Goal: Task Accomplishment & Management: Manage account settings

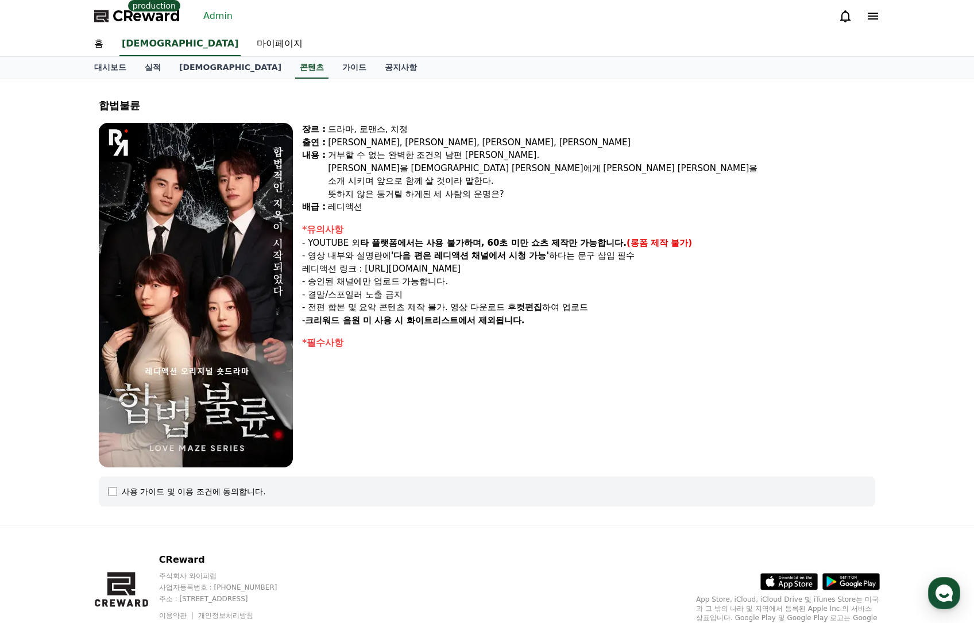
click at [234, 9] on div "CReward production Admin" at bounding box center [487, 16] width 804 height 32
click at [225, 14] on link "Admin" at bounding box center [218, 16] width 38 height 18
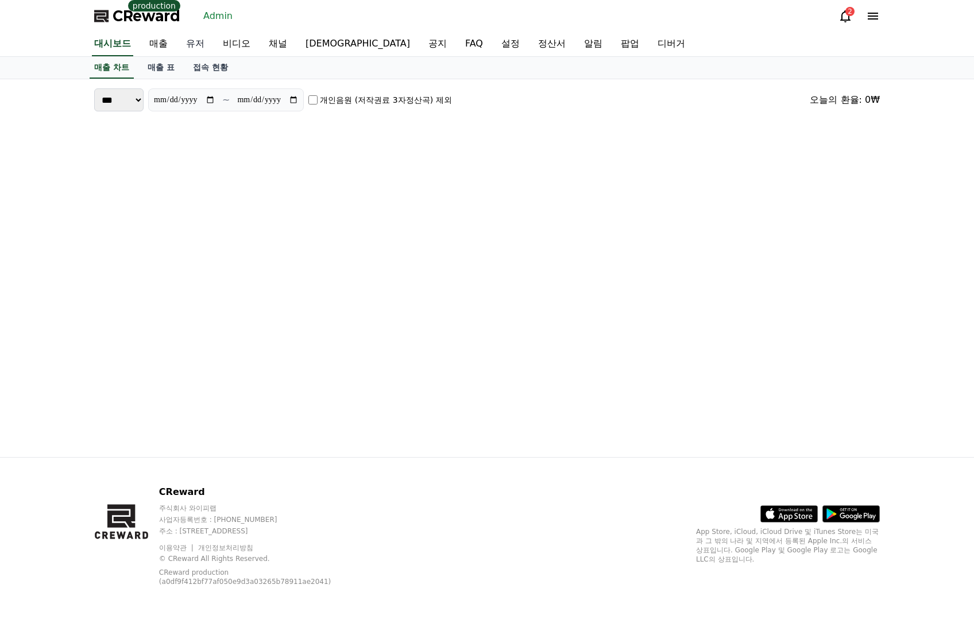
click at [183, 42] on link "유저" at bounding box center [195, 44] width 37 height 24
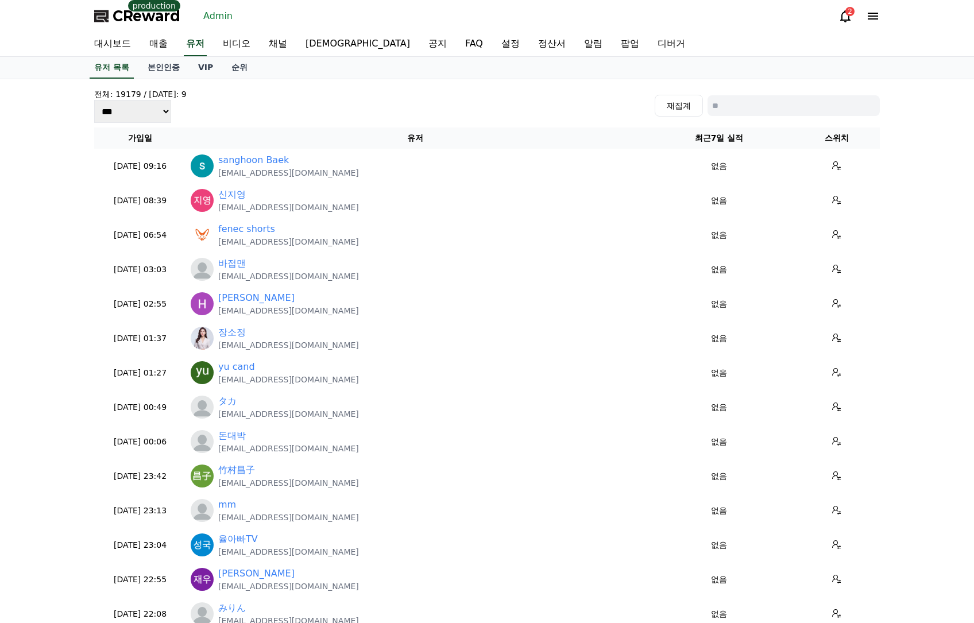
click at [845, 99] on input at bounding box center [794, 105] width 172 height 21
paste input "**********"
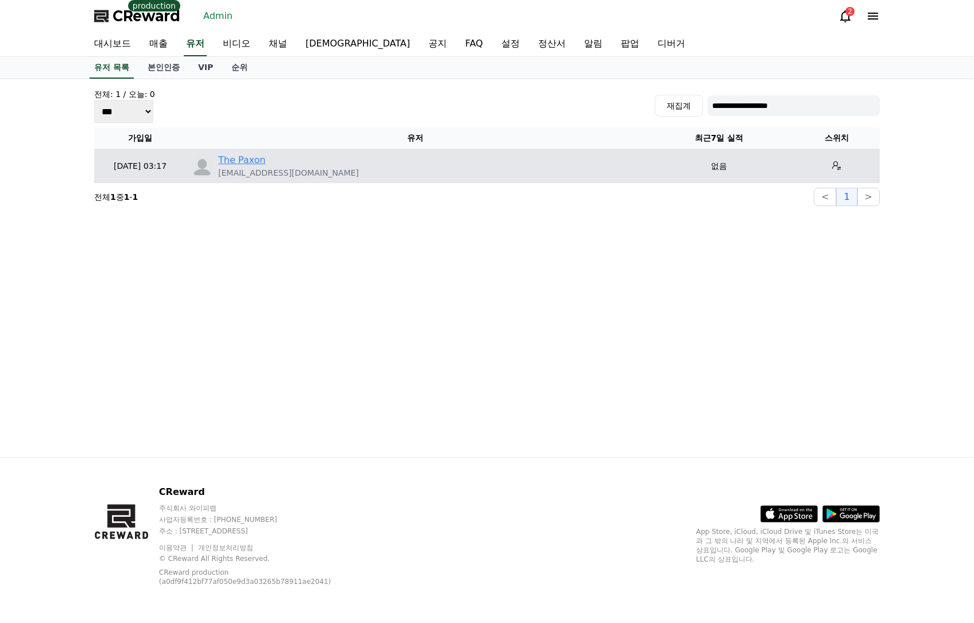
click at [235, 155] on td "The Paxon xxx.xixam@gmail.com" at bounding box center [415, 166] width 459 height 34
click at [235, 158] on link "The Paxon" at bounding box center [241, 160] width 47 height 14
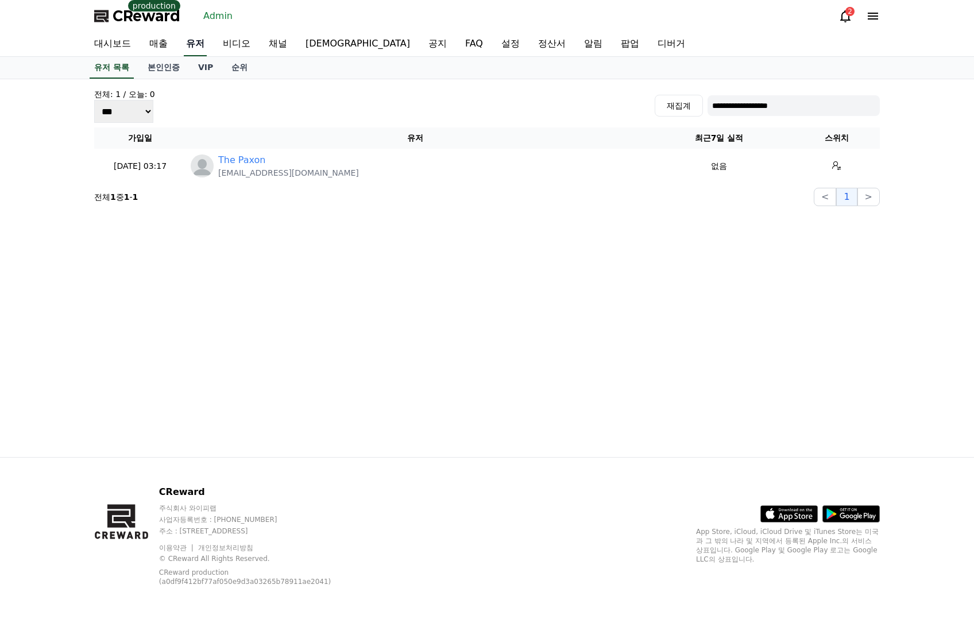
click at [194, 44] on link "유저" at bounding box center [195, 44] width 23 height 24
click at [818, 97] on input "**********" at bounding box center [794, 105] width 172 height 21
paste input
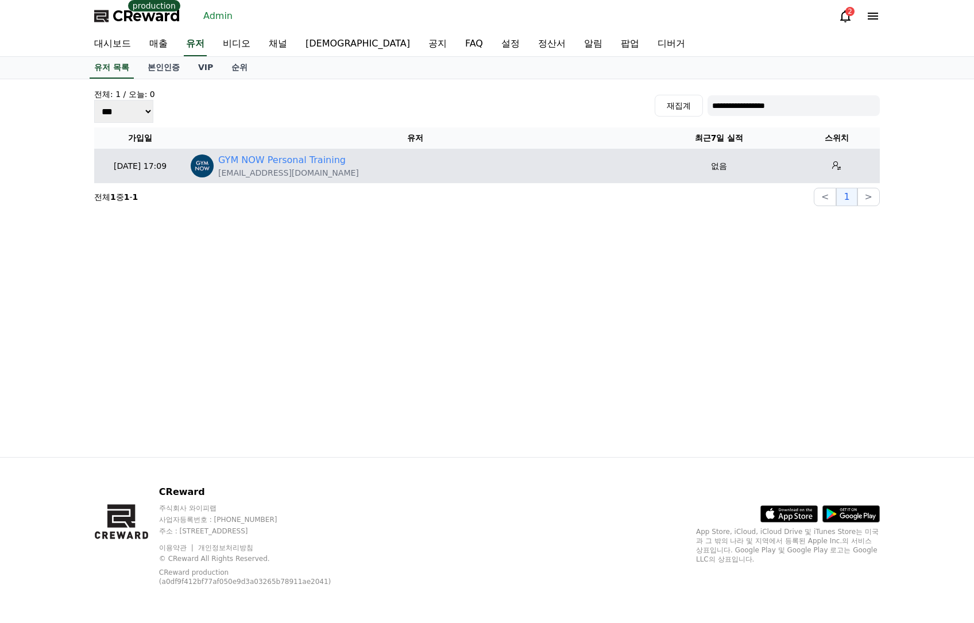
click at [362, 156] on div "GYM NOW Personal Training gymnowpt@gmail.com" at bounding box center [415, 165] width 449 height 25
click at [315, 158] on link "GYM NOW Personal Training" at bounding box center [282, 160] width 128 height 14
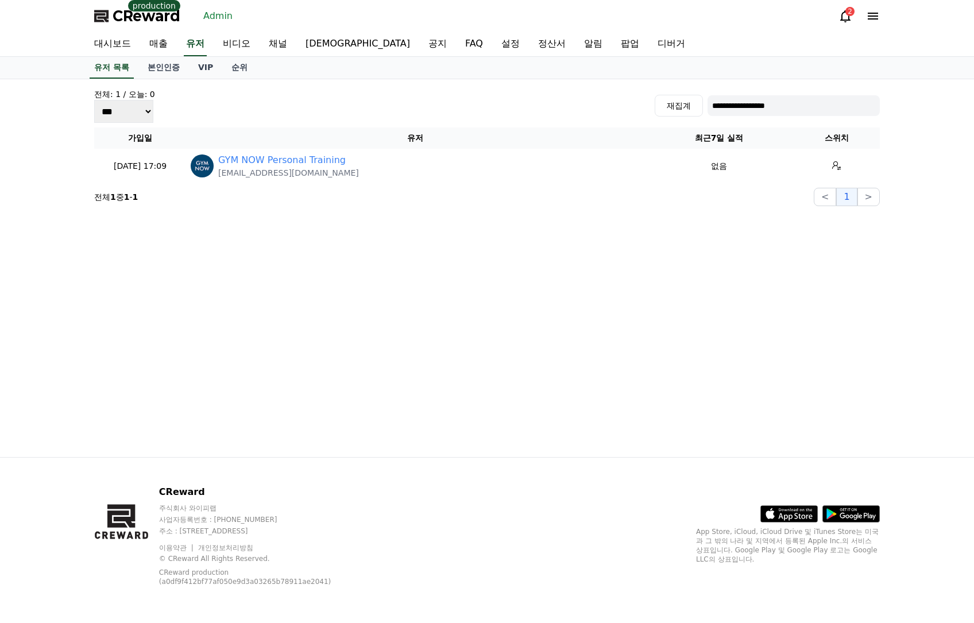
click at [834, 115] on input "**********" at bounding box center [794, 105] width 172 height 21
paste input "**"
type input "**********"
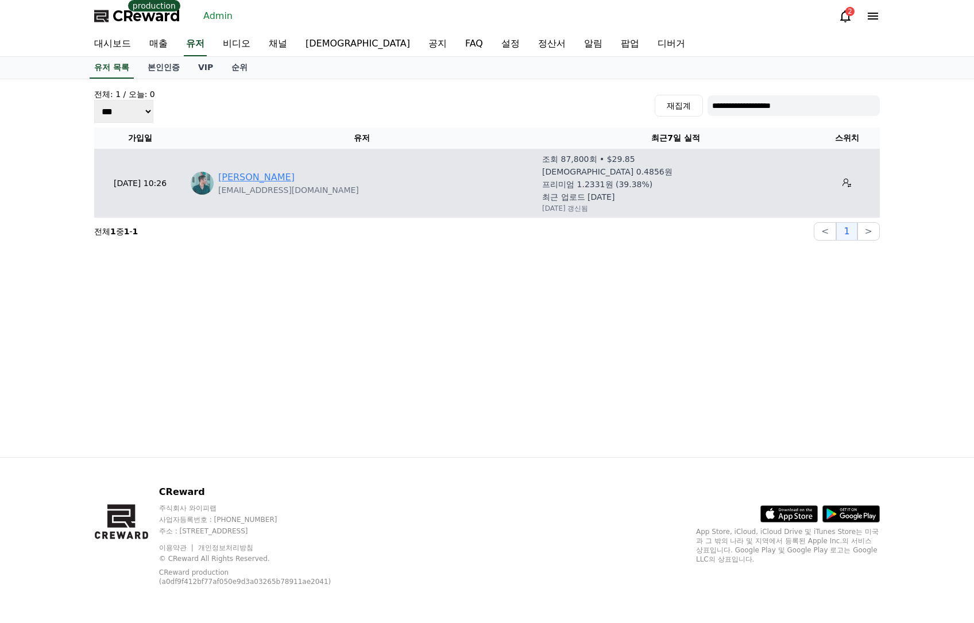
click at [245, 182] on link "[PERSON_NAME]" at bounding box center [256, 178] width 76 height 14
click at [248, 179] on link "[PERSON_NAME]" at bounding box center [256, 178] width 76 height 14
click at [839, 188] on button at bounding box center [847, 183] width 18 height 18
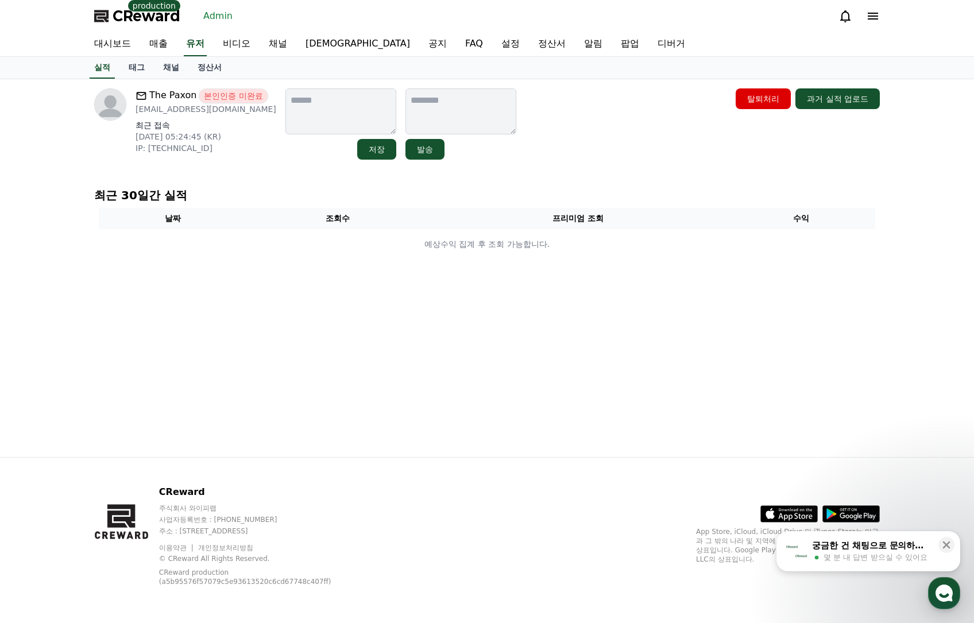
click at [170, 61] on link "채널" at bounding box center [171, 68] width 34 height 22
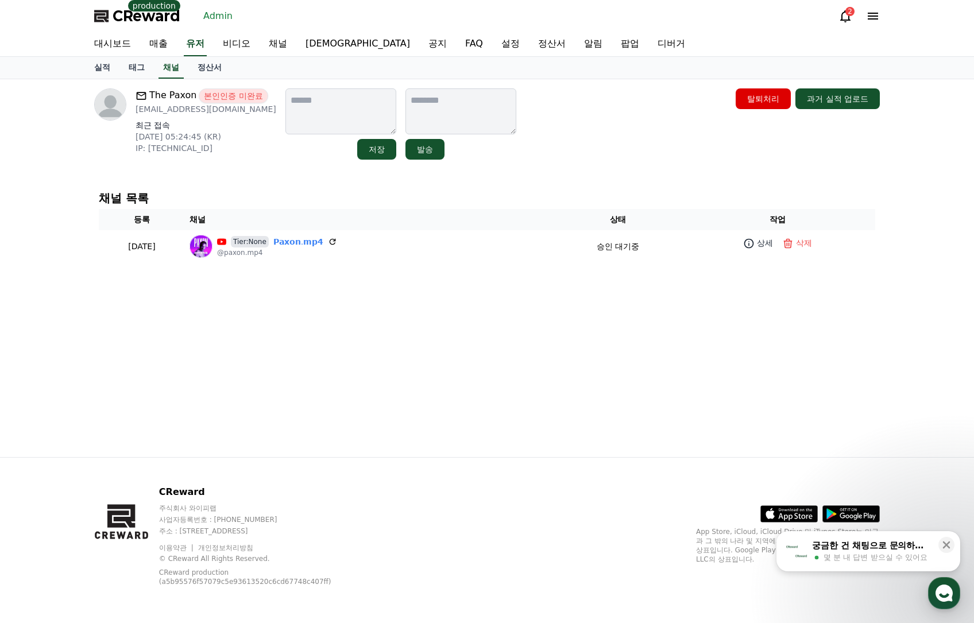
click at [618, 160] on div "The Paxon 본인인증 미완료 xxx.xixam@gmail.com 최근 접속 2025-10-14 05:24:45 (KR) IP: 115.1…" at bounding box center [487, 124] width 795 height 80
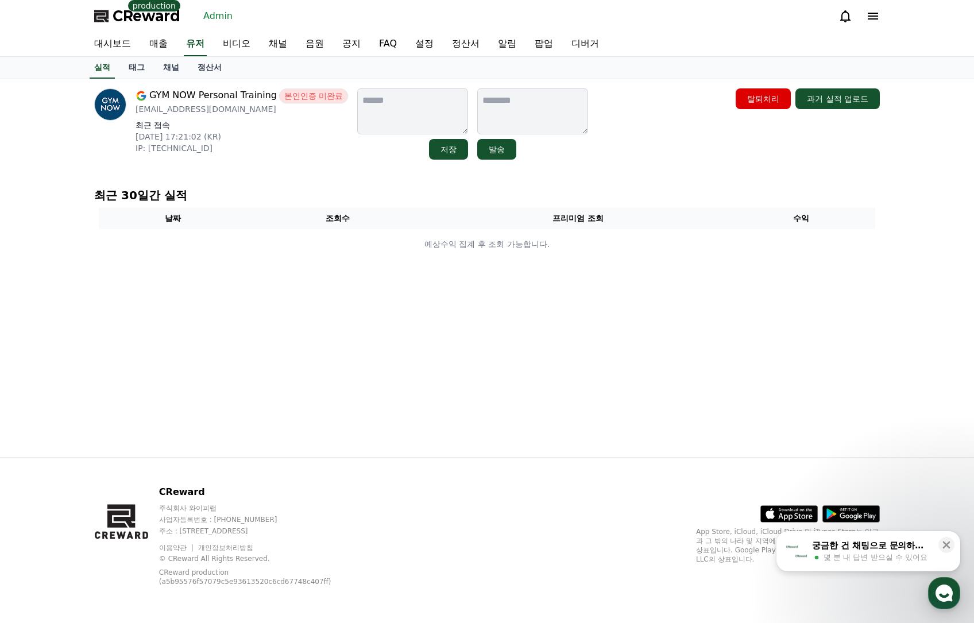
click at [215, 69] on link "정산서" at bounding box center [209, 68] width 43 height 22
click at [181, 67] on link "채널" at bounding box center [171, 68] width 34 height 22
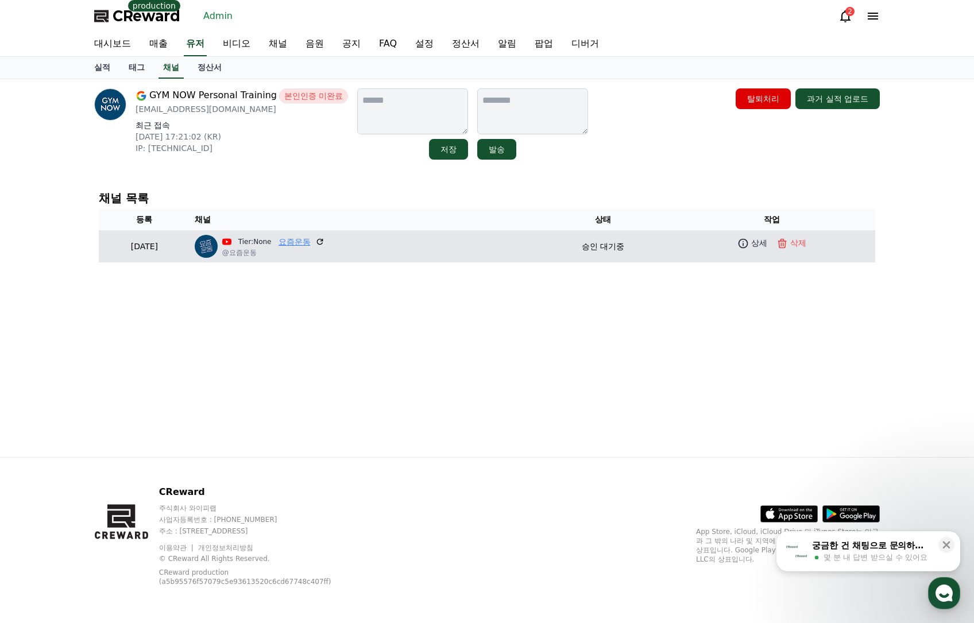
click at [311, 241] on link "요즘운동" at bounding box center [295, 242] width 32 height 12
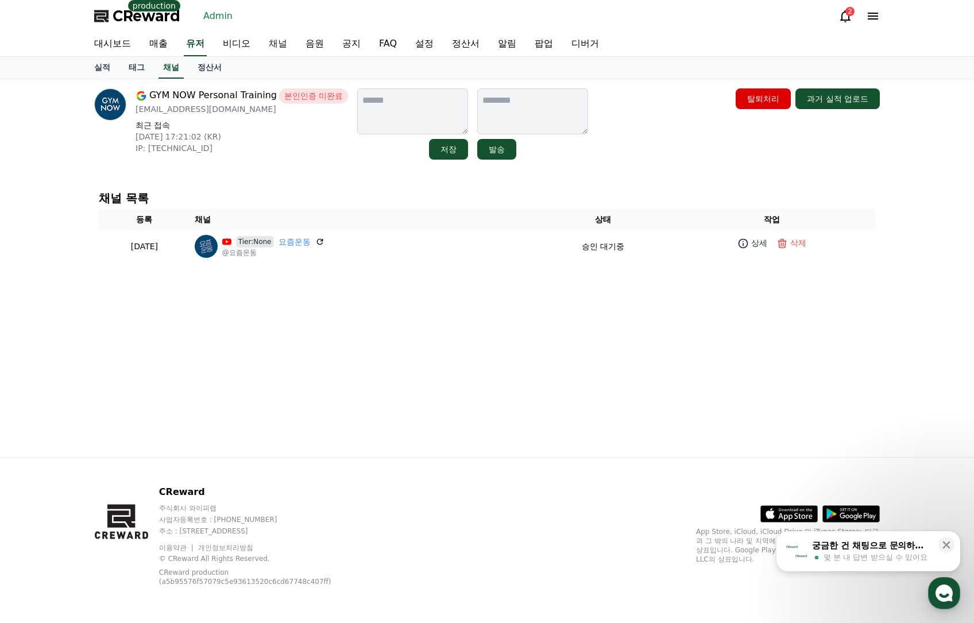
click at [265, 47] on link "채널" at bounding box center [278, 44] width 37 height 24
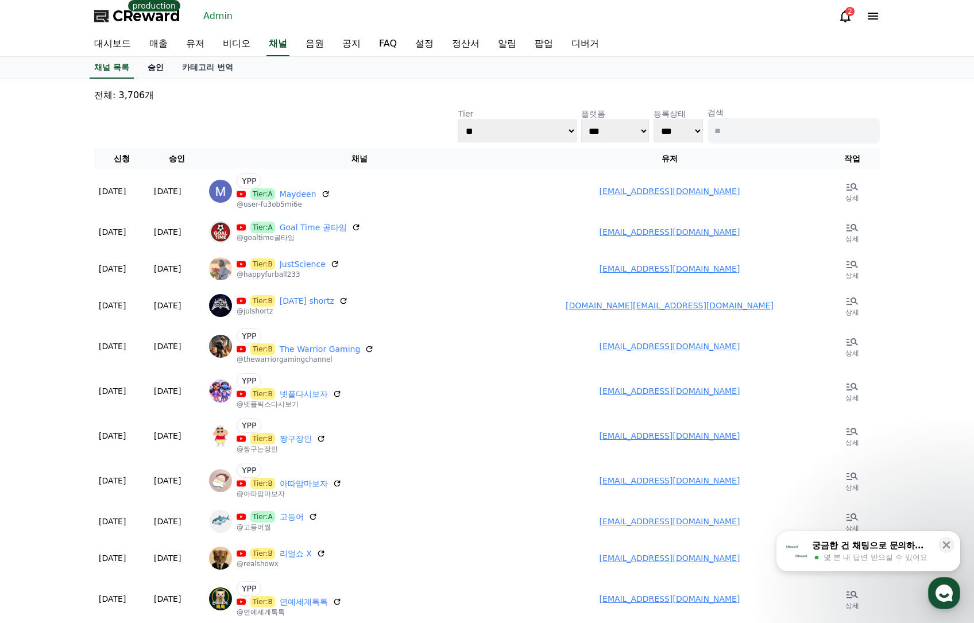
click at [163, 68] on link "승인" at bounding box center [155, 68] width 34 height 22
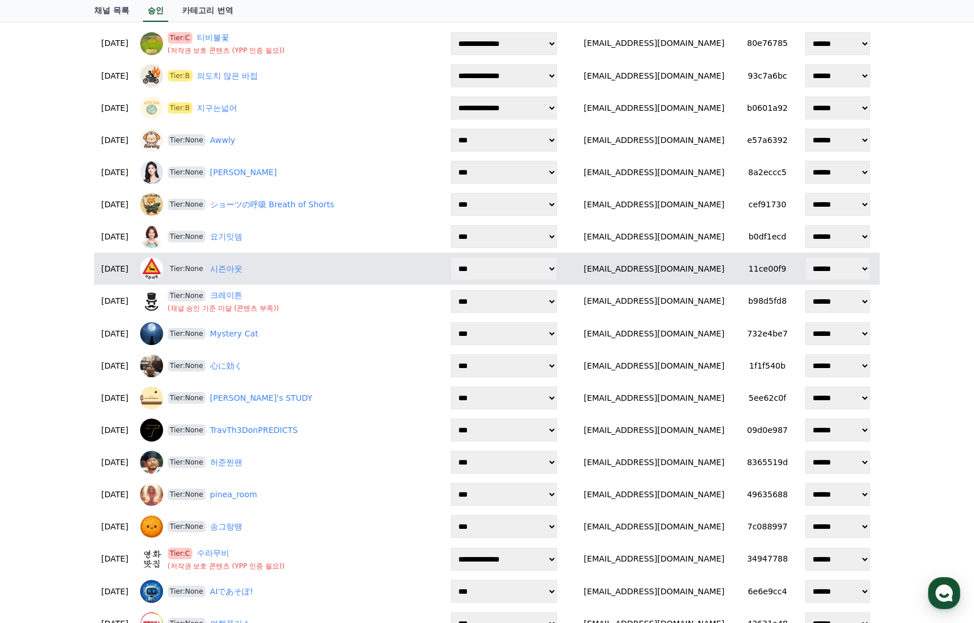
scroll to position [645, 0]
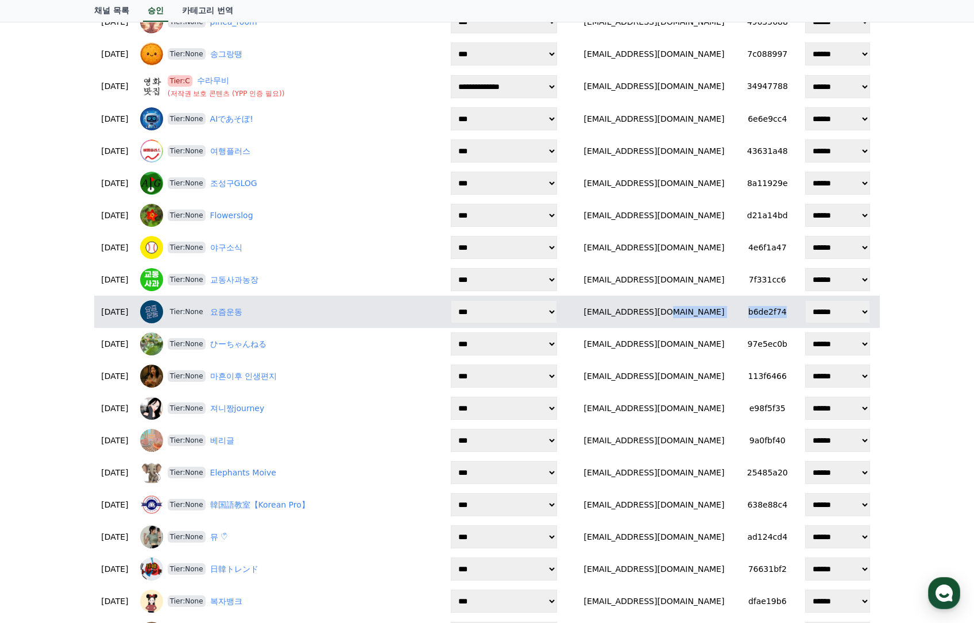
drag, startPoint x: 716, startPoint y: 312, endPoint x: 776, endPoint y: 317, distance: 60.6
click at [776, 317] on tr "**********" at bounding box center [487, 312] width 786 height 32
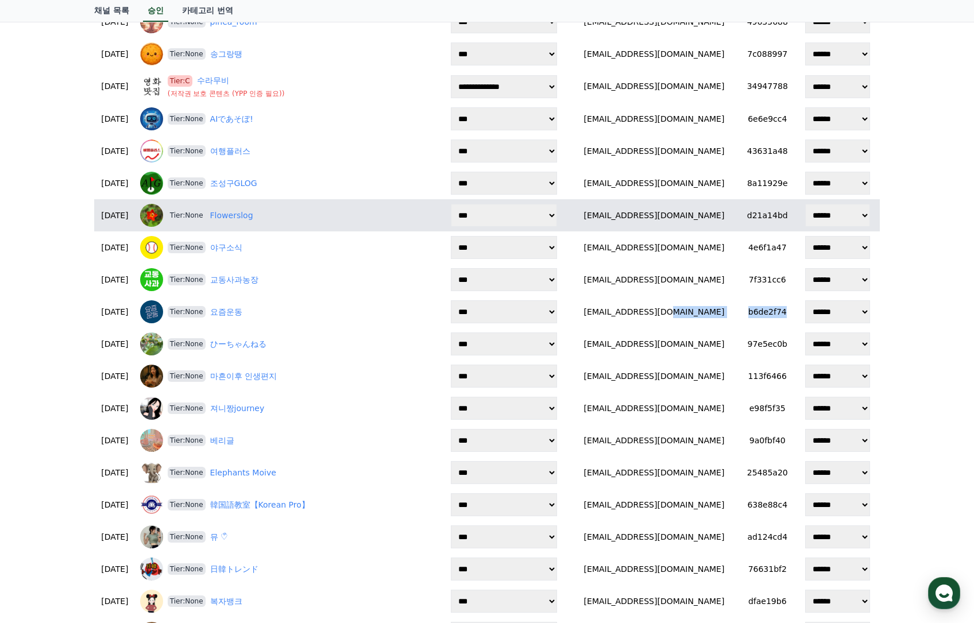
copy tr "b6de2f74"
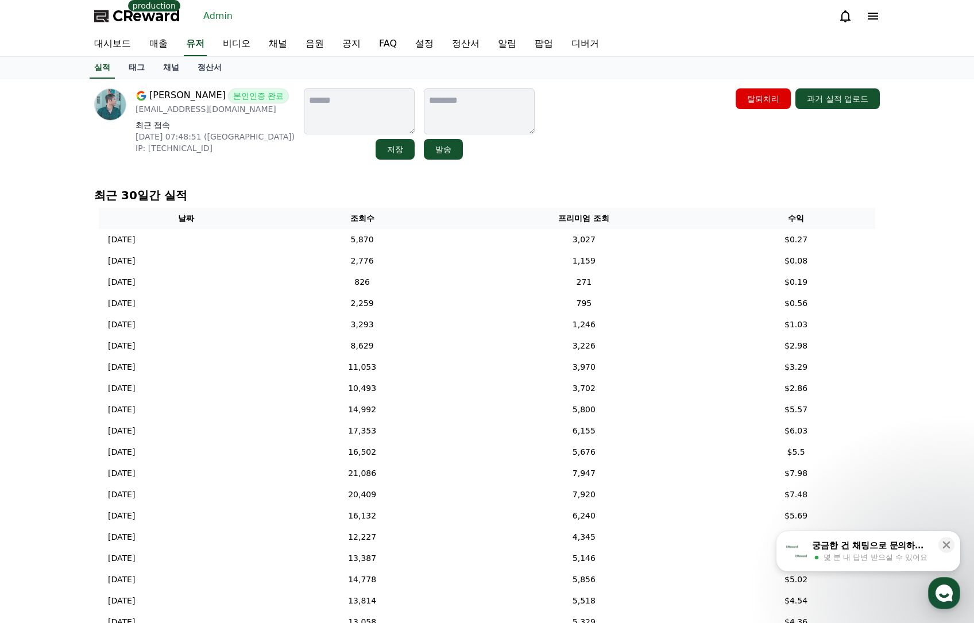
click at [174, 66] on link "채널" at bounding box center [171, 68] width 34 height 22
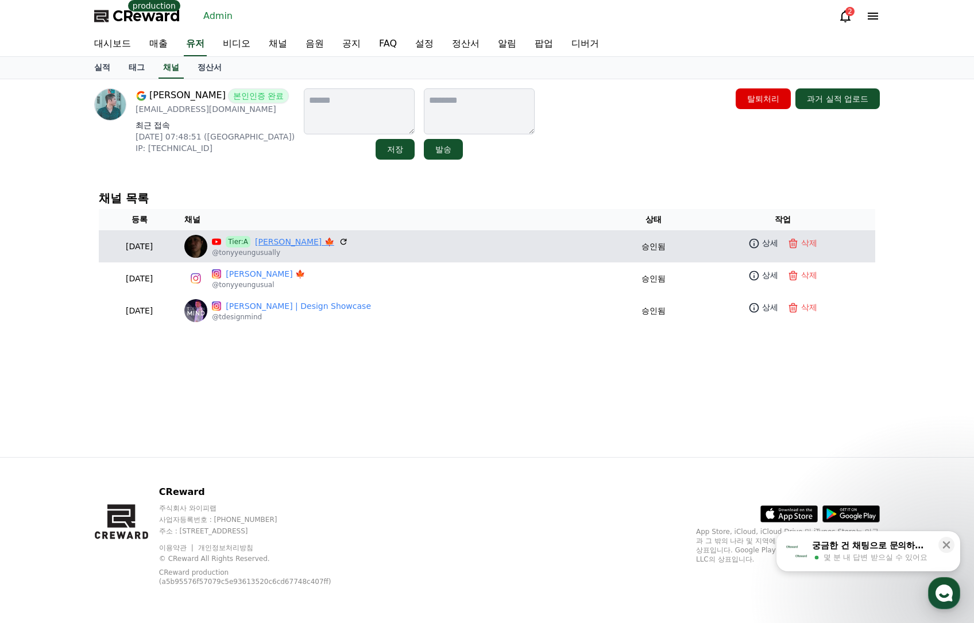
click at [327, 242] on link "[PERSON_NAME] 🍁" at bounding box center [294, 242] width 79 height 12
click at [753, 238] on icon at bounding box center [754, 243] width 11 height 11
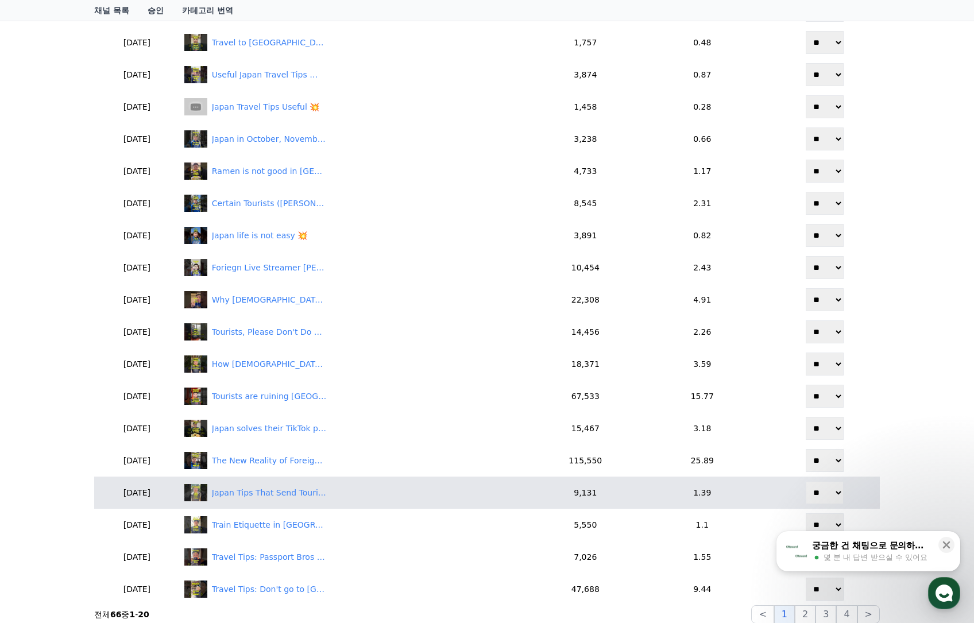
scroll to position [590, 0]
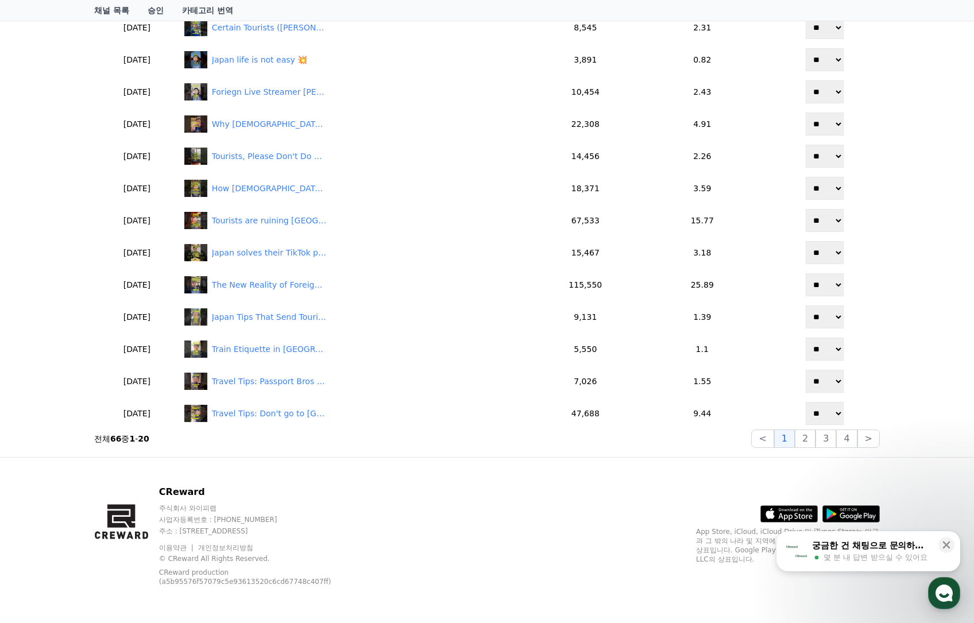
click at [654, 446] on section "전체 66 중 1 - 20 < 1 2 3 4 >" at bounding box center [487, 439] width 786 height 18
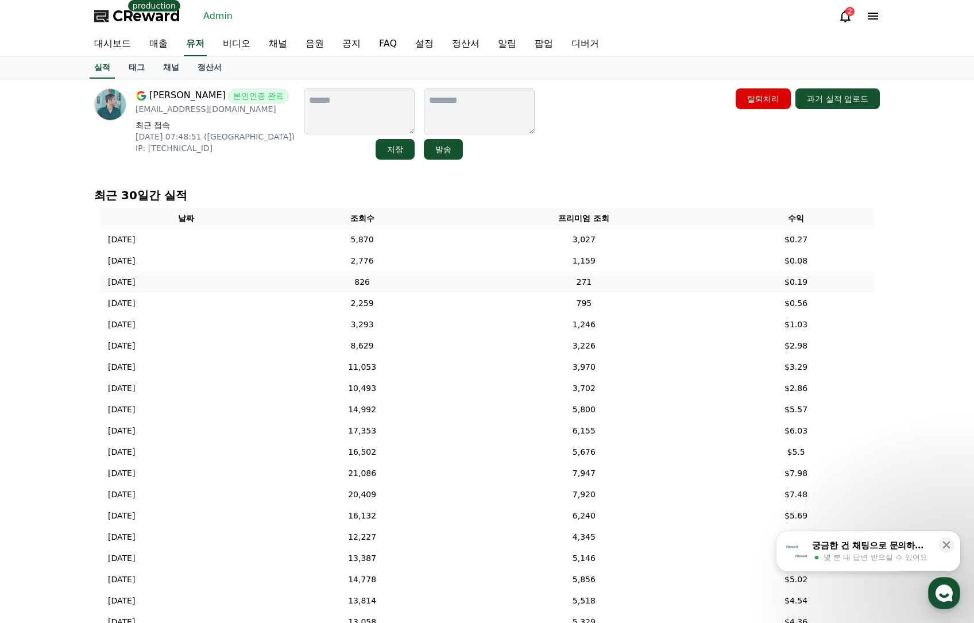
click at [452, 287] on td "826" at bounding box center [363, 282] width 178 height 21
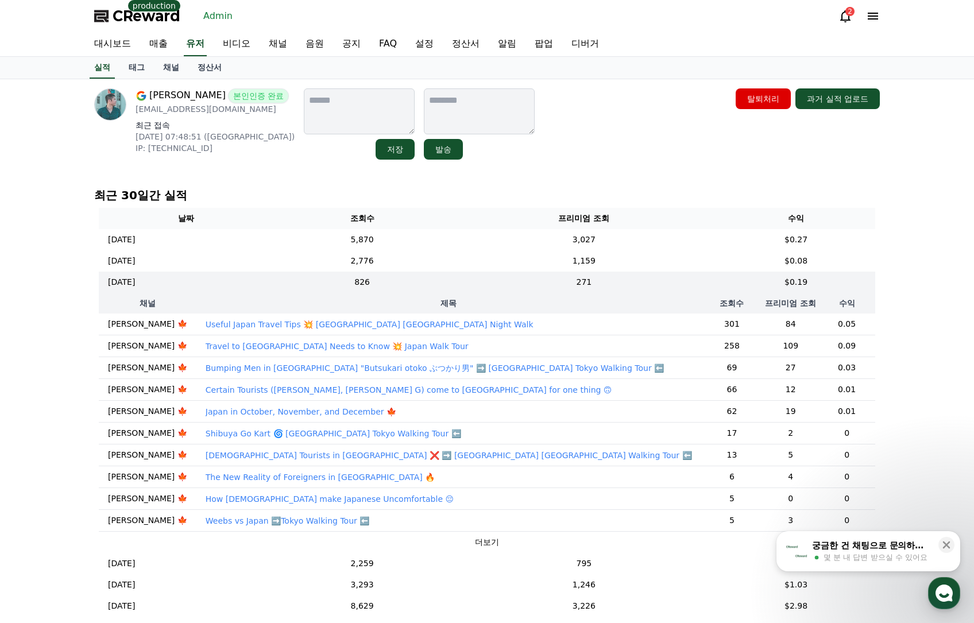
click at [365, 323] on p "Useful Japan Travel Tips 💥 [GEOGRAPHIC_DATA] [GEOGRAPHIC_DATA] Night Walk" at bounding box center [370, 324] width 328 height 11
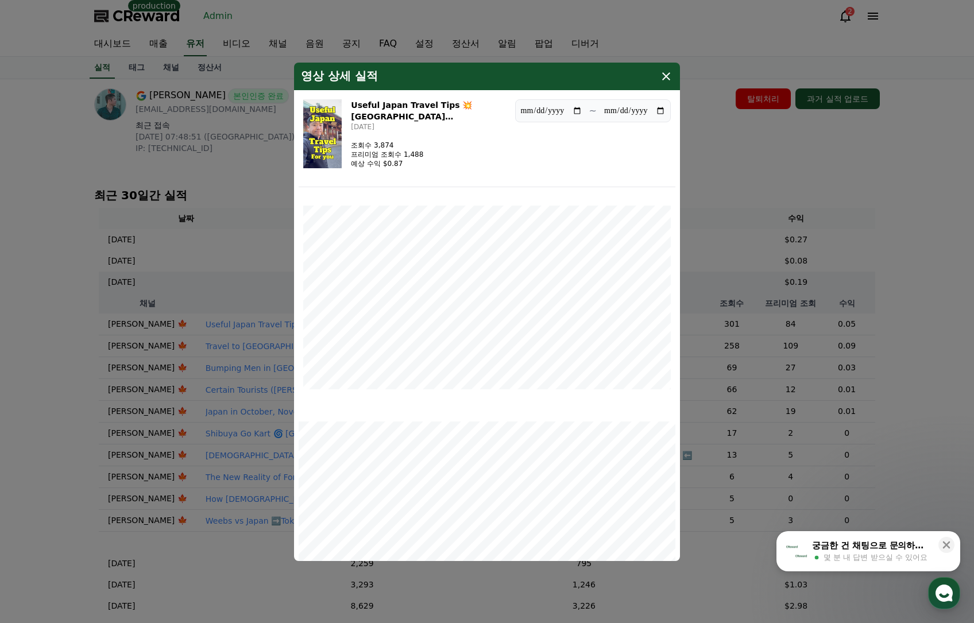
click at [950, 311] on button "close modal" at bounding box center [487, 311] width 974 height 623
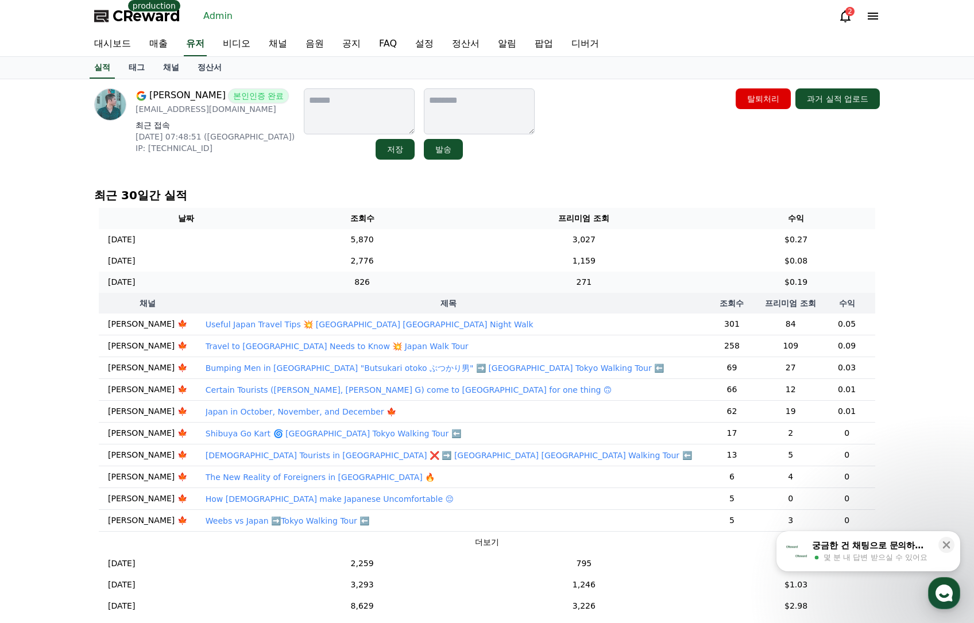
click at [512, 286] on td "271" at bounding box center [585, 282] width 266 height 21
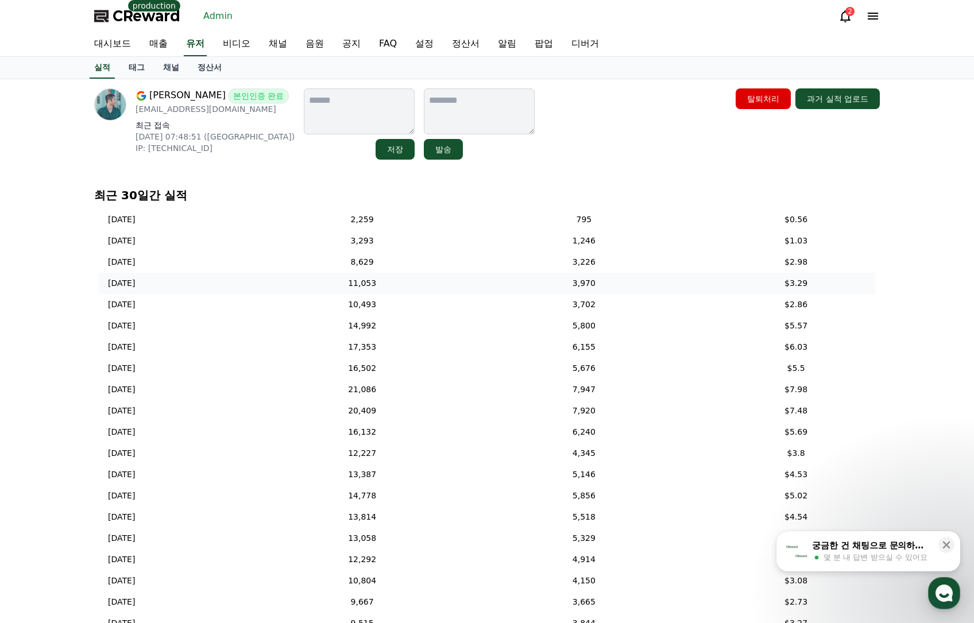
scroll to position [99, 0]
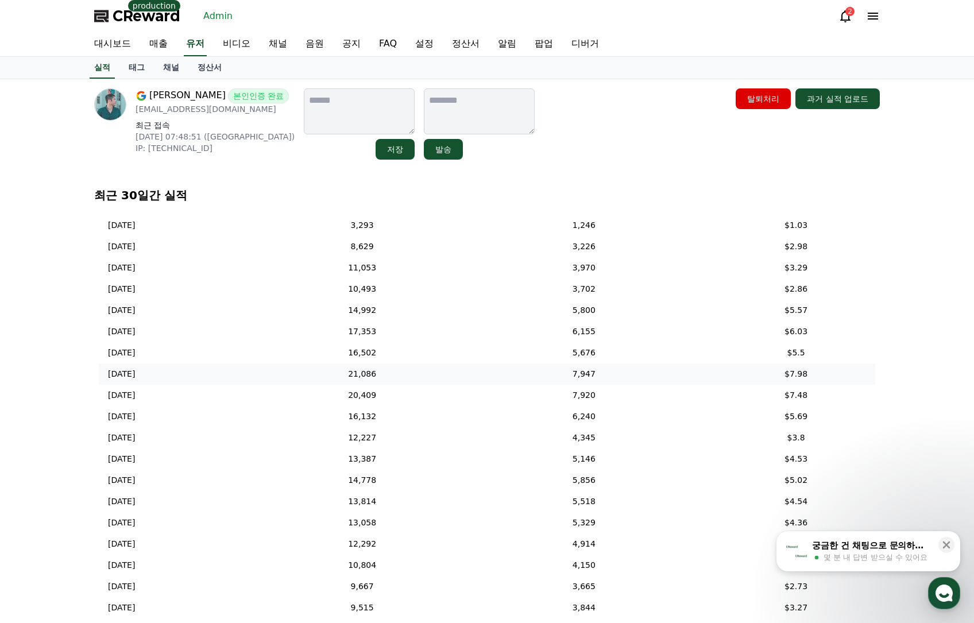
click at [518, 373] on td "7,947" at bounding box center [585, 374] width 266 height 21
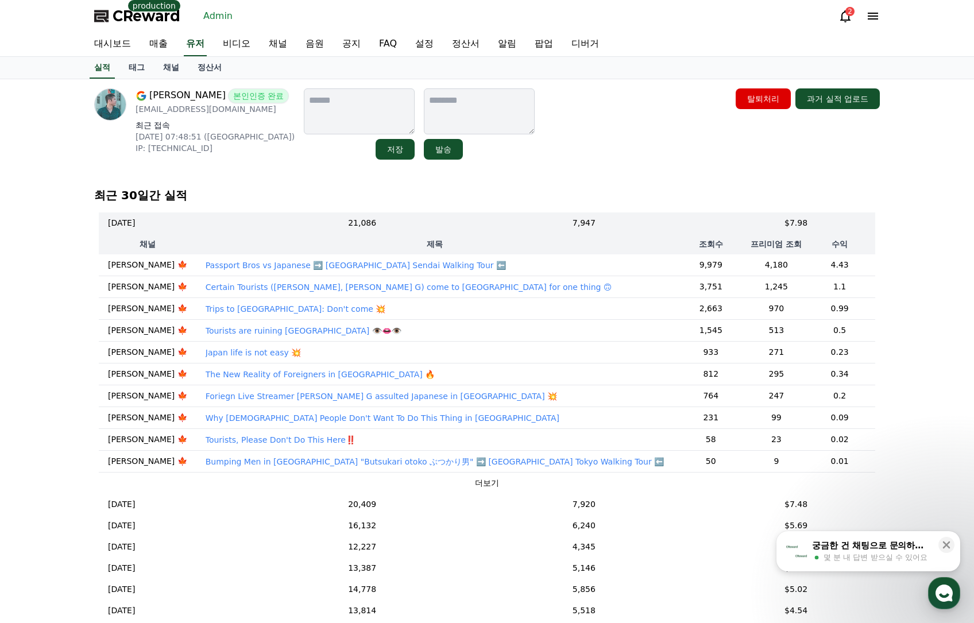
scroll to position [157, 0]
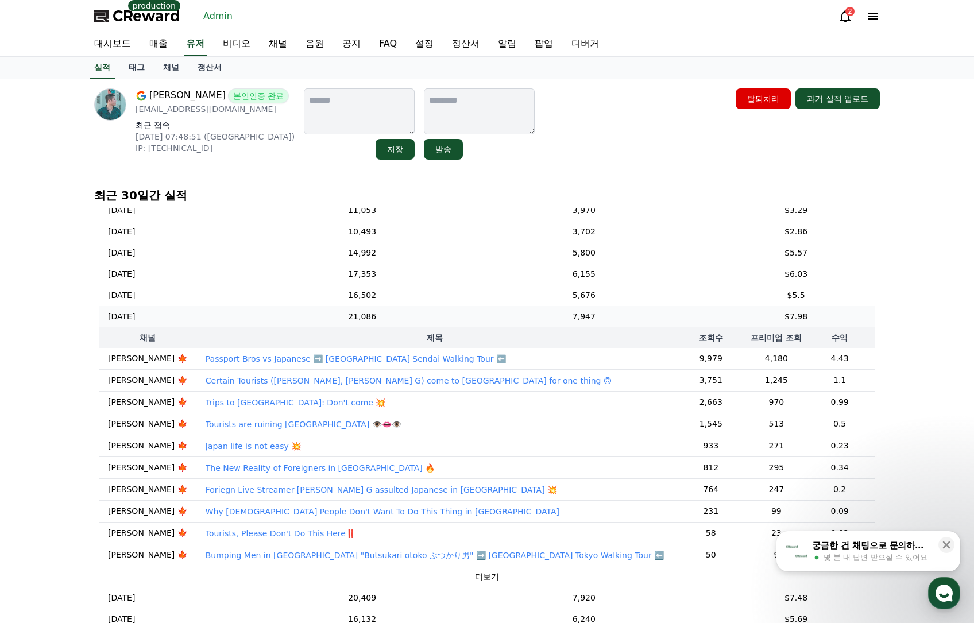
click at [425, 319] on td "21,086" at bounding box center [363, 316] width 178 height 21
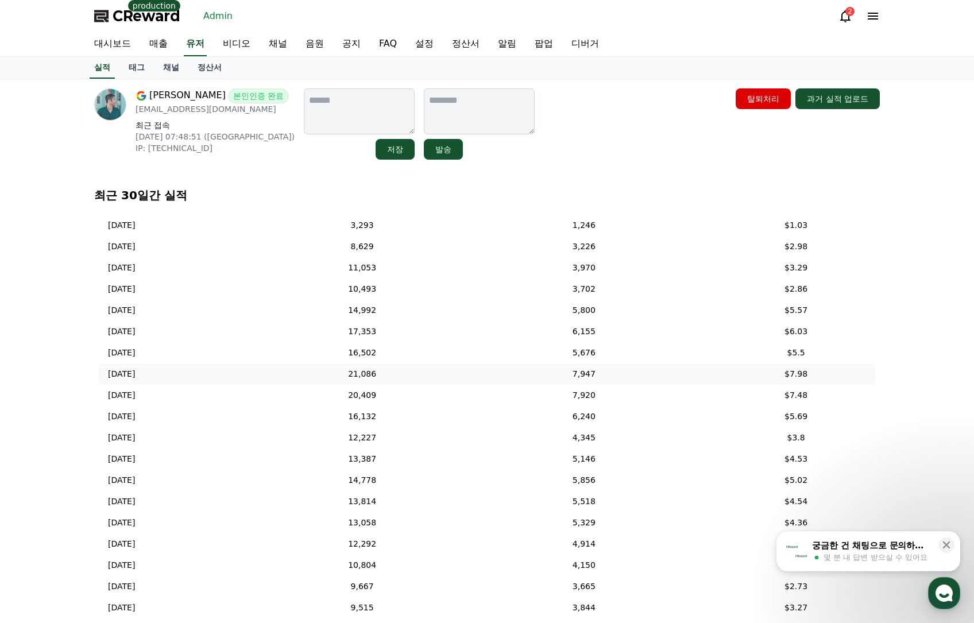
click at [425, 319] on td "14,992" at bounding box center [363, 310] width 178 height 21
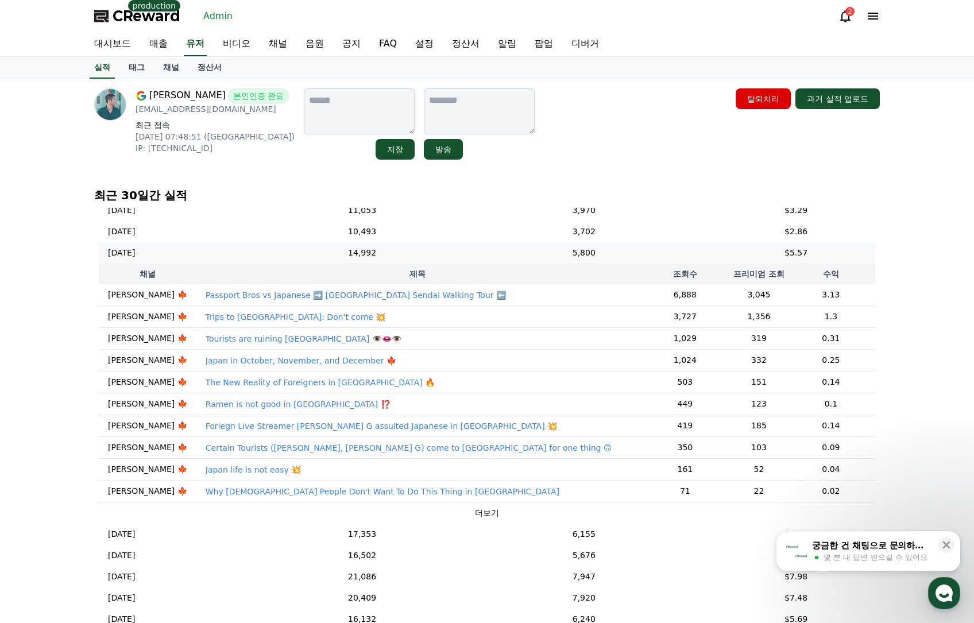
click at [411, 254] on td "14,992" at bounding box center [363, 252] width 178 height 21
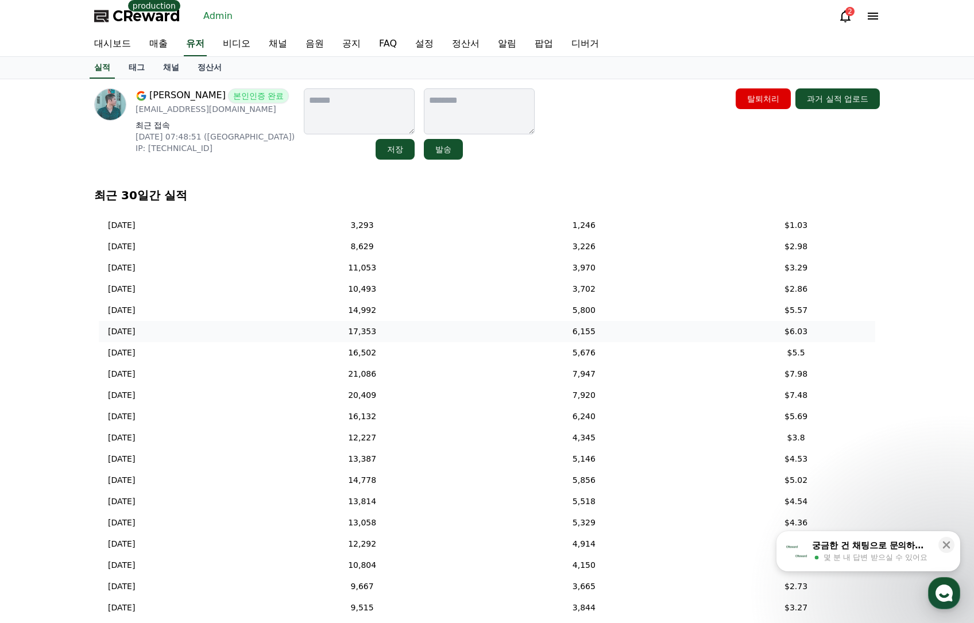
click at [423, 329] on td "17,353" at bounding box center [363, 331] width 178 height 21
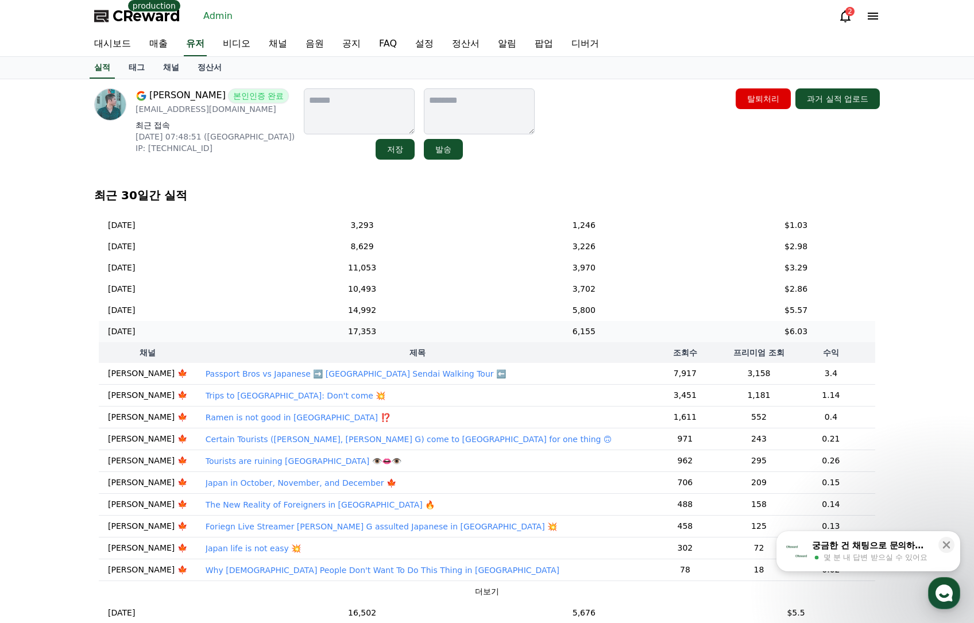
scroll to position [157, 0]
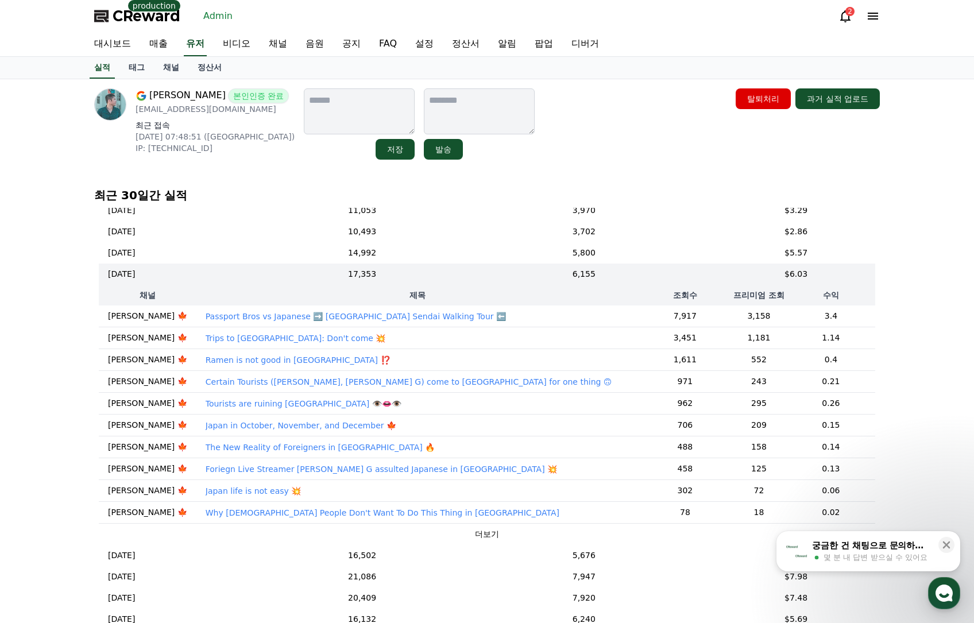
click at [250, 319] on p "Passport Bros vs Japanese ➡️ [GEOGRAPHIC_DATA] Sendai Walking Tour ⬅️" at bounding box center [356, 316] width 301 height 11
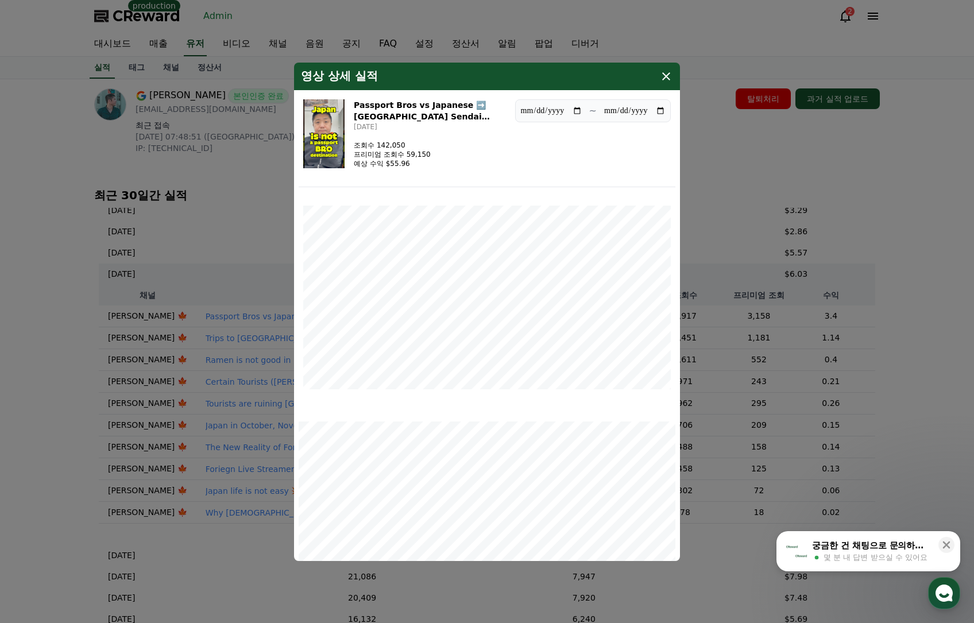
click at [319, 119] on img "modal" at bounding box center [323, 133] width 41 height 69
drag, startPoint x: 401, startPoint y: 105, endPoint x: 468, endPoint y: 107, distance: 66.7
click at [468, 107] on div "Passport Bros vs Japanese ➡️ Japan Sendai Walking Tour ⬅️ [DATE] 조회수 142,050 프리…" at bounding box center [404, 133] width 203 height 69
copy h3 "Passport Bros vs"
click at [661, 74] on icon "modal" at bounding box center [667, 77] width 14 height 14
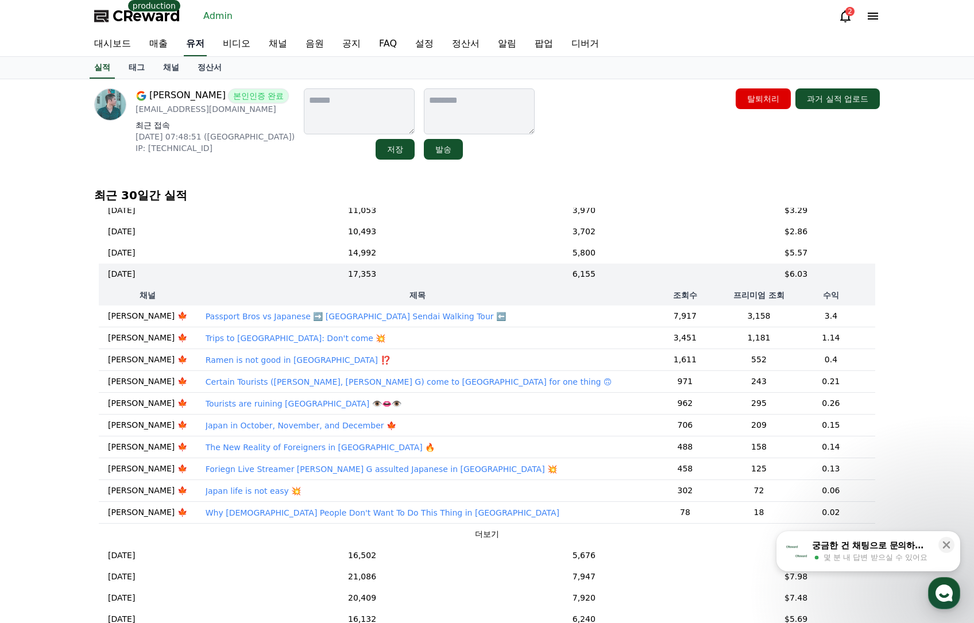
click at [187, 41] on link "유저" at bounding box center [195, 44] width 23 height 24
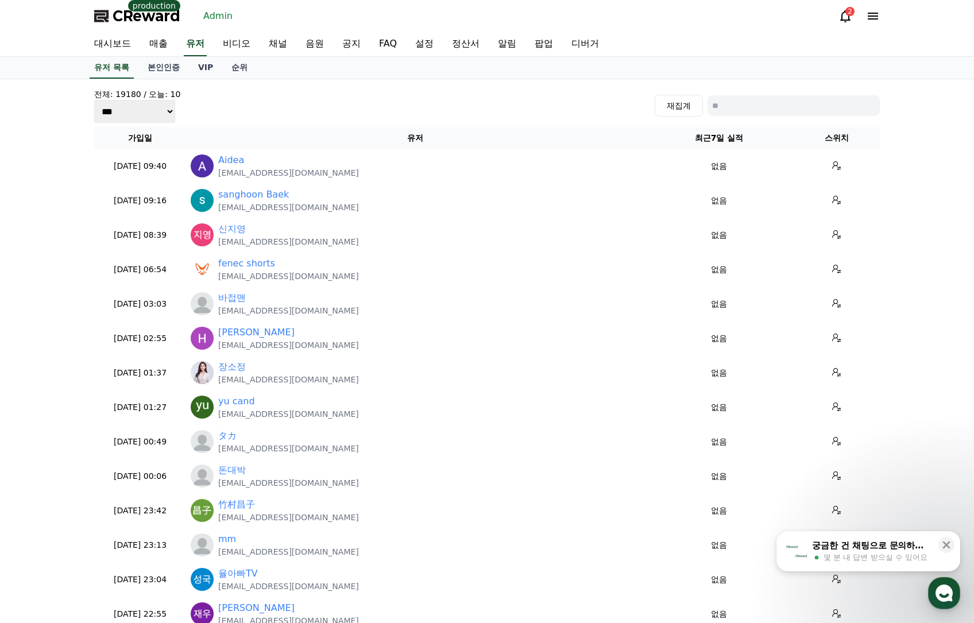
drag, startPoint x: 510, startPoint y: 86, endPoint x: 449, endPoint y: 74, distance: 62.1
